Goal: Book appointment/travel/reservation

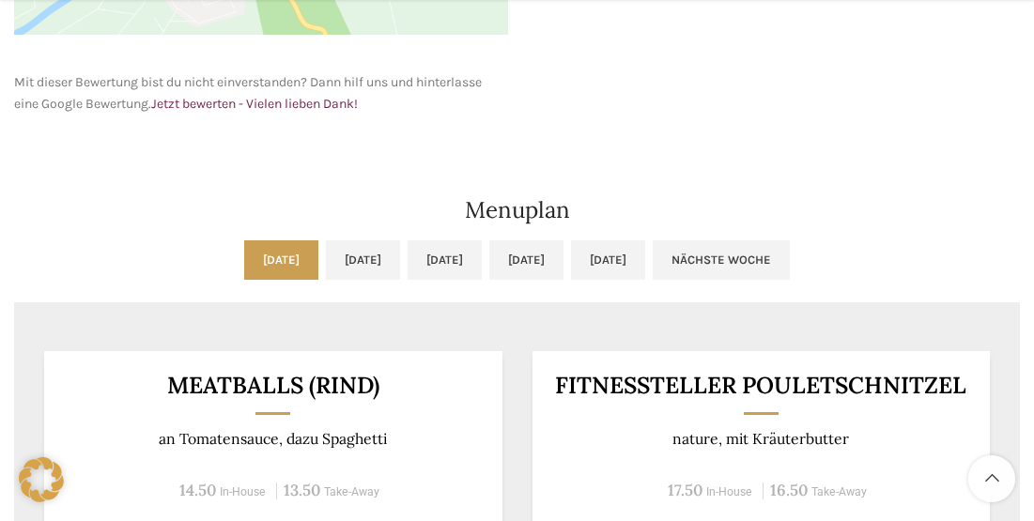
scroll to position [1033, 0]
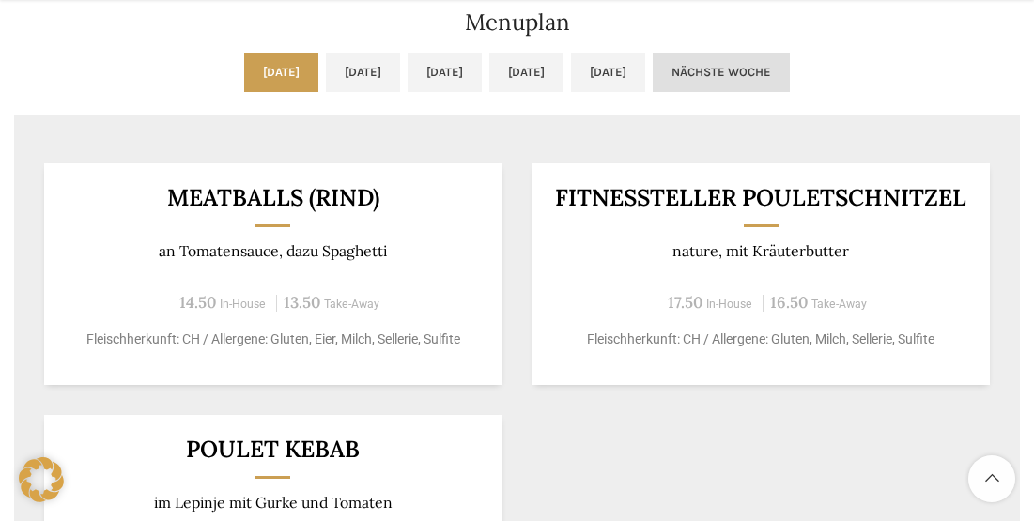
click at [790, 59] on link "Nächste Woche" at bounding box center [721, 72] width 137 height 39
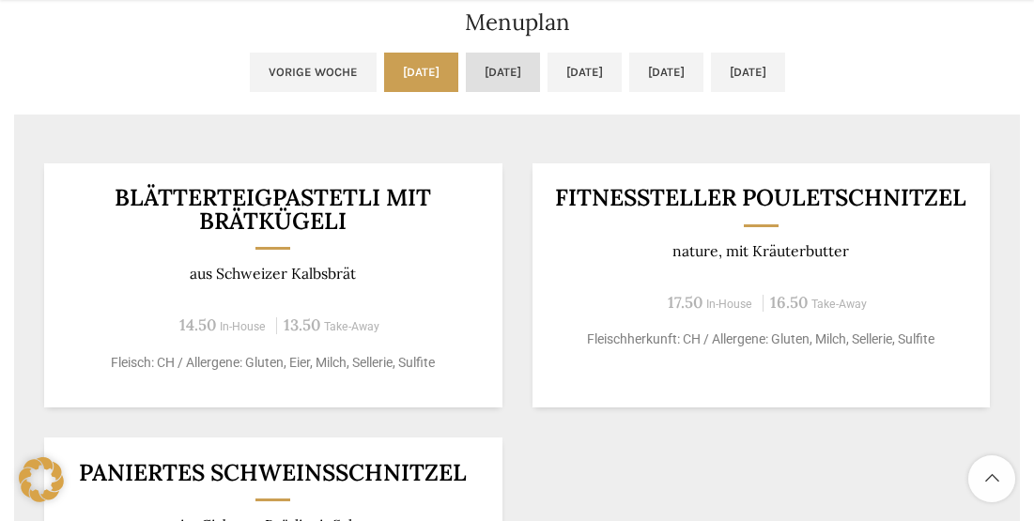
click at [466, 75] on link "[DATE]" at bounding box center [503, 72] width 74 height 39
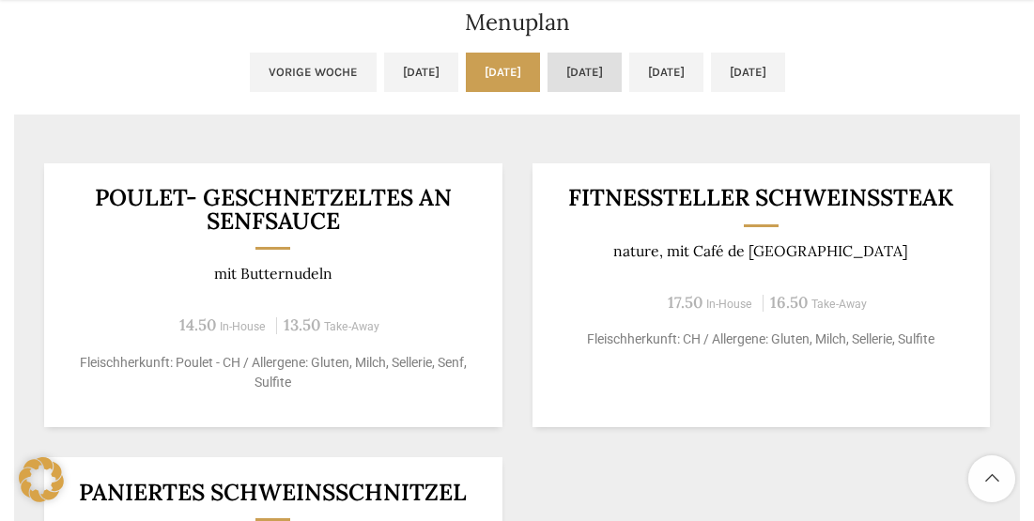
click at [599, 67] on link "[DATE]" at bounding box center [585, 72] width 74 height 39
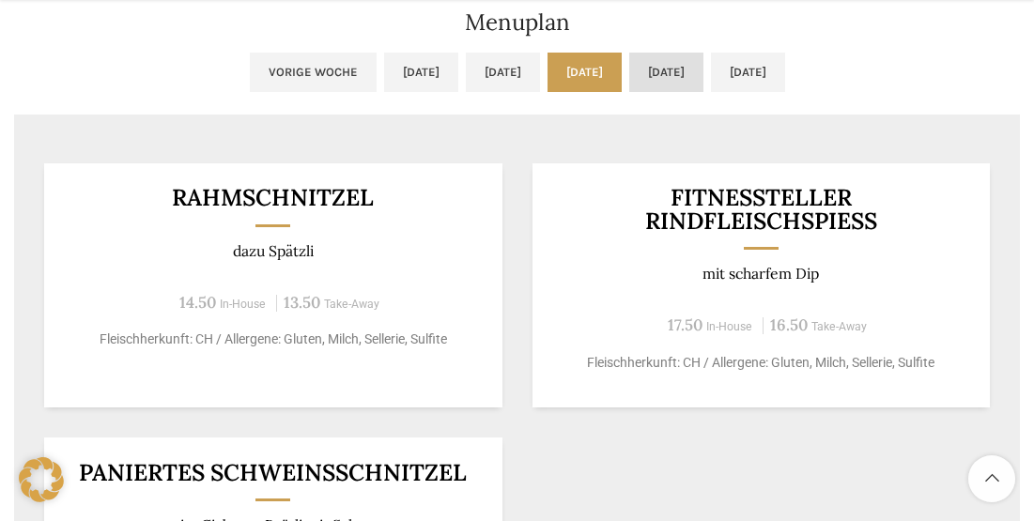
click at [704, 63] on link "[DATE]" at bounding box center [666, 72] width 74 height 39
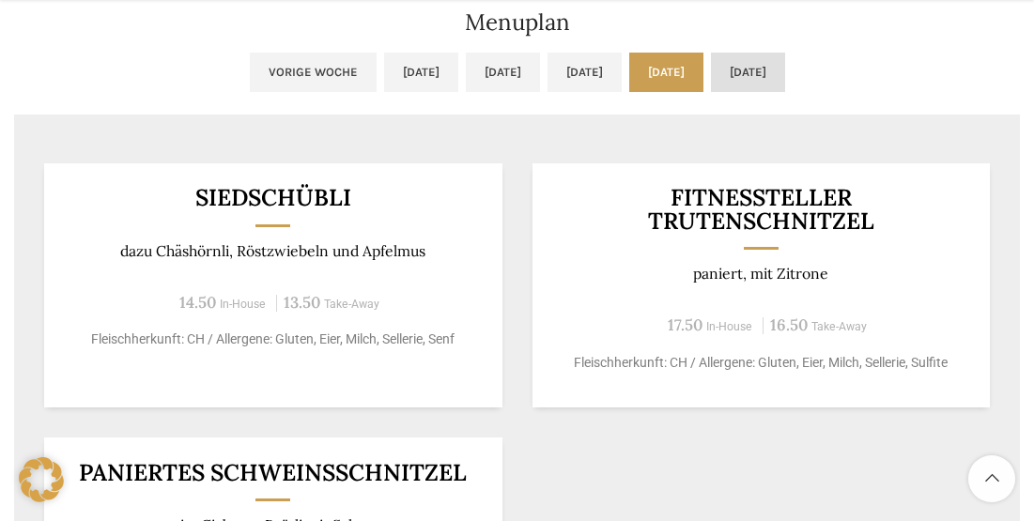
click at [785, 86] on link "[DATE]" at bounding box center [748, 72] width 74 height 39
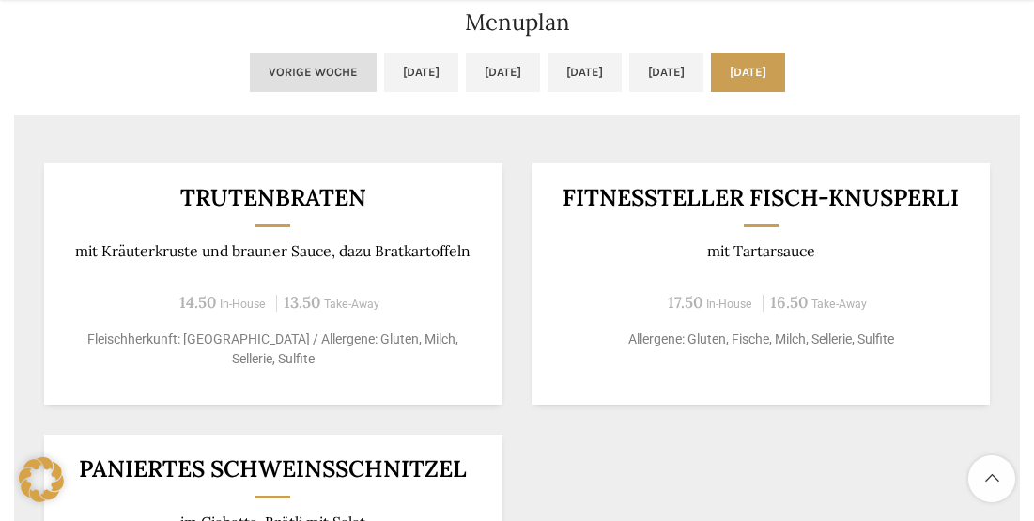
click at [250, 83] on link "Vorige Woche" at bounding box center [313, 72] width 127 height 39
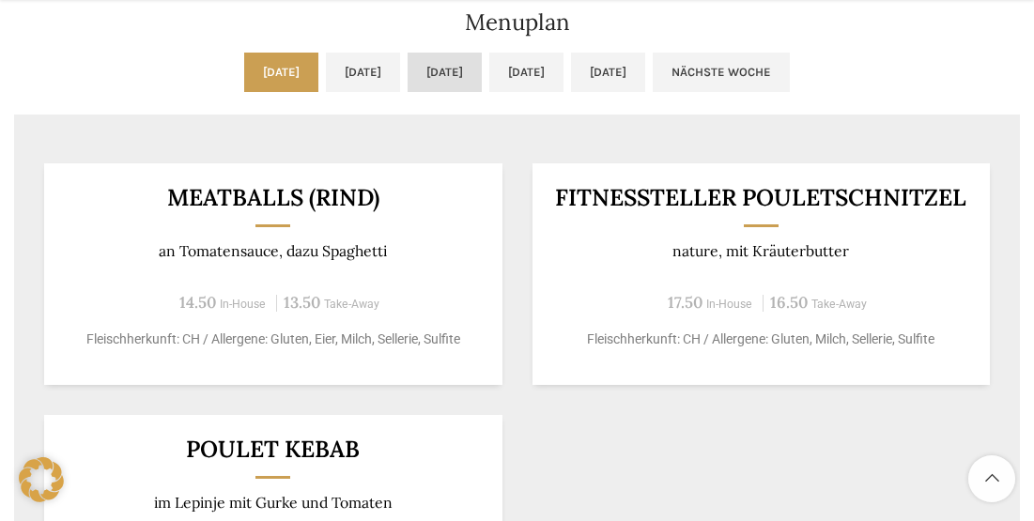
click at [443, 85] on link "[DATE]" at bounding box center [445, 72] width 74 height 39
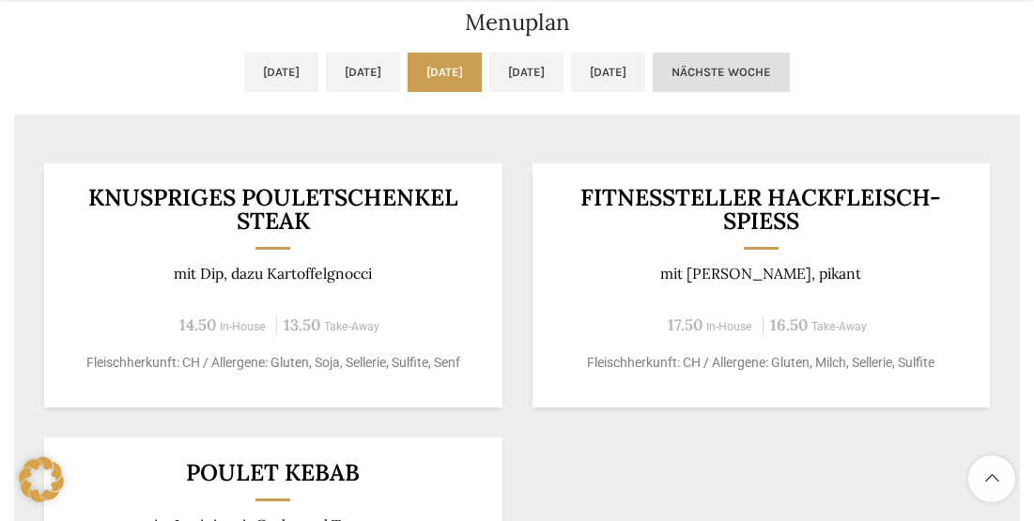
click at [790, 57] on link "Nächste Woche" at bounding box center [721, 72] width 137 height 39
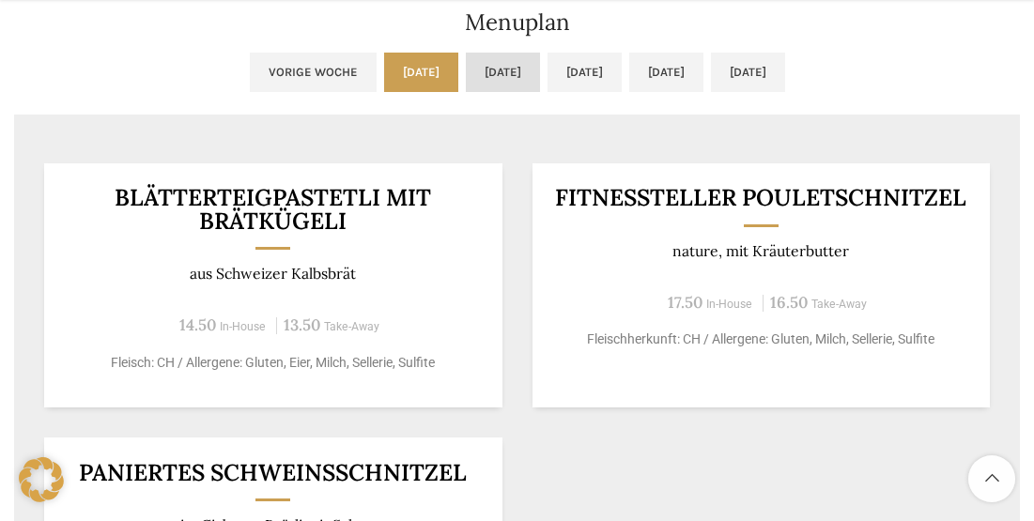
click at [466, 83] on link "[DATE]" at bounding box center [503, 72] width 74 height 39
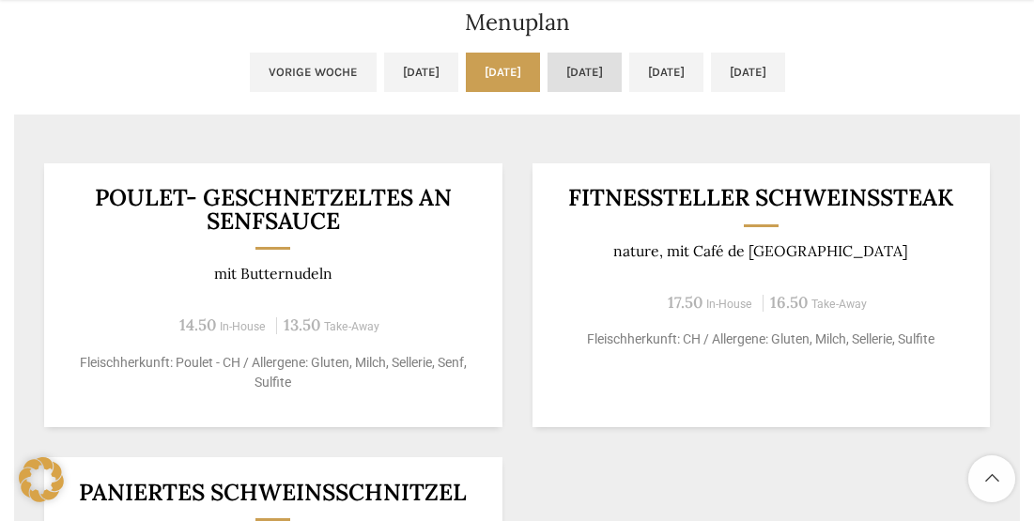
click at [565, 86] on link "[DATE]" at bounding box center [585, 72] width 74 height 39
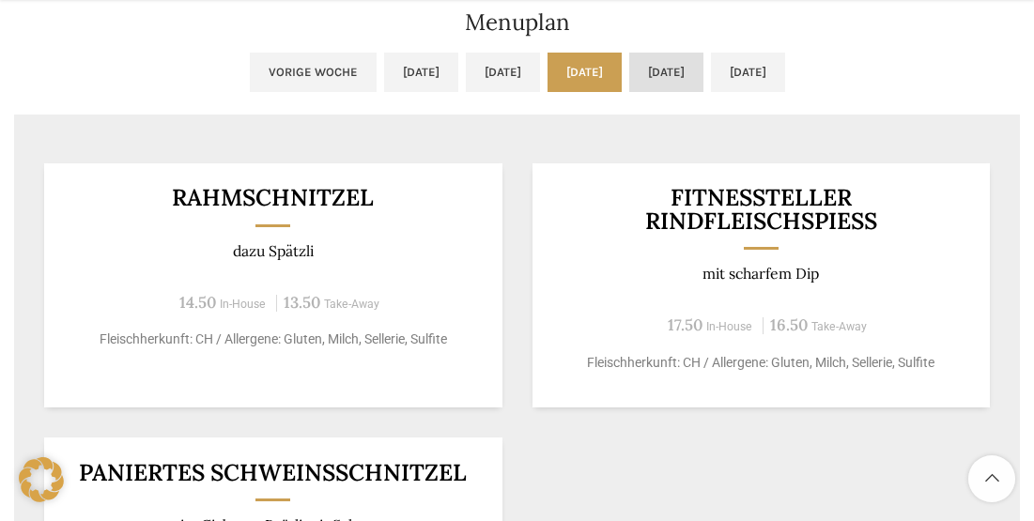
click at [678, 79] on link "[DATE]" at bounding box center [666, 72] width 74 height 39
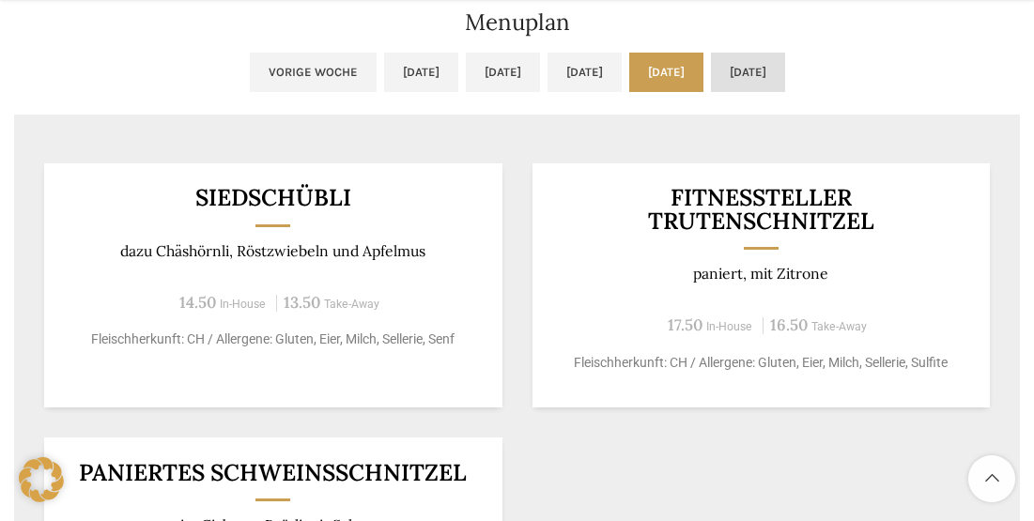
click at [785, 75] on link "[DATE]" at bounding box center [748, 72] width 74 height 39
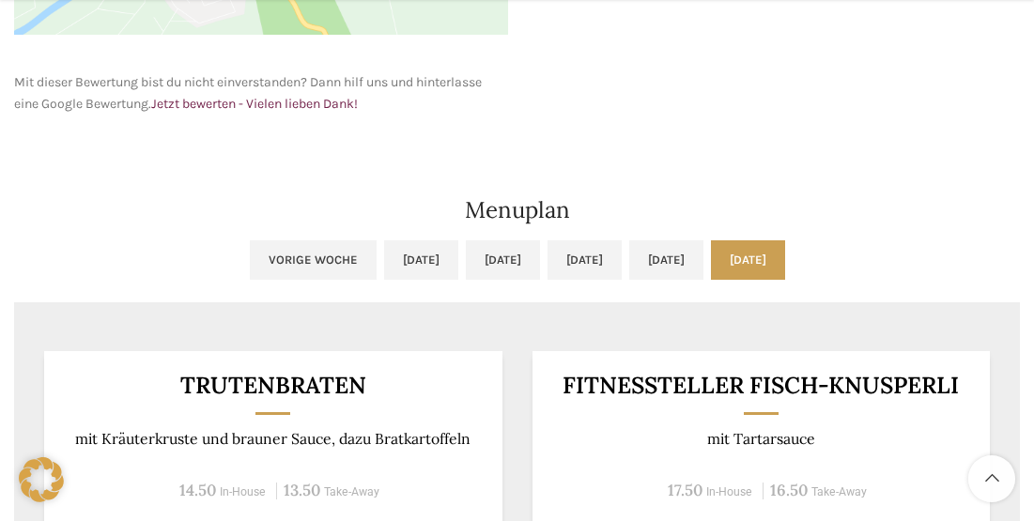
scroll to position [939, 0]
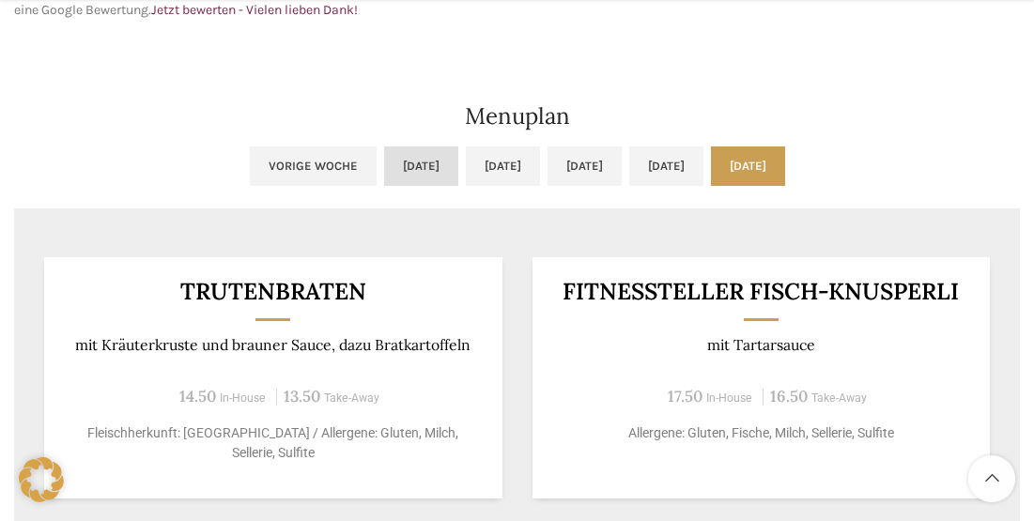
click at [384, 164] on link "[DATE]" at bounding box center [421, 166] width 74 height 39
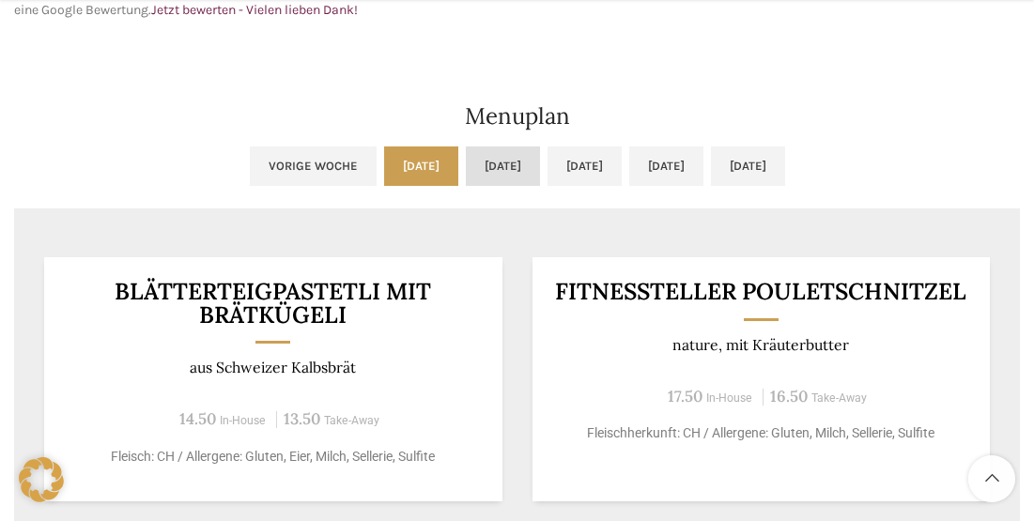
click at [466, 160] on link "[DATE]" at bounding box center [503, 166] width 74 height 39
